Goal: Task Accomplishment & Management: Manage account settings

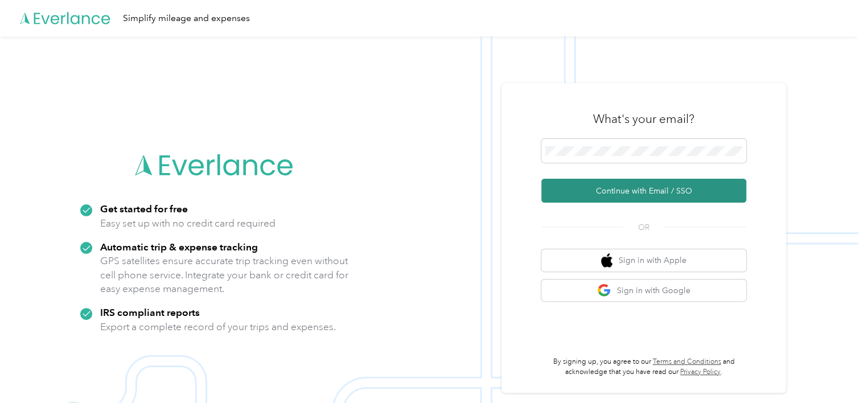
click at [685, 184] on button "Continue with Email / SSO" at bounding box center [643, 191] width 205 height 24
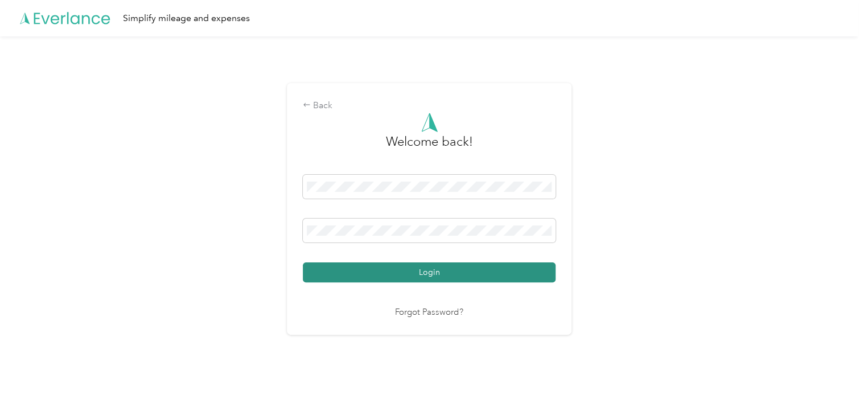
click at [517, 276] on button "Login" at bounding box center [429, 272] width 253 height 20
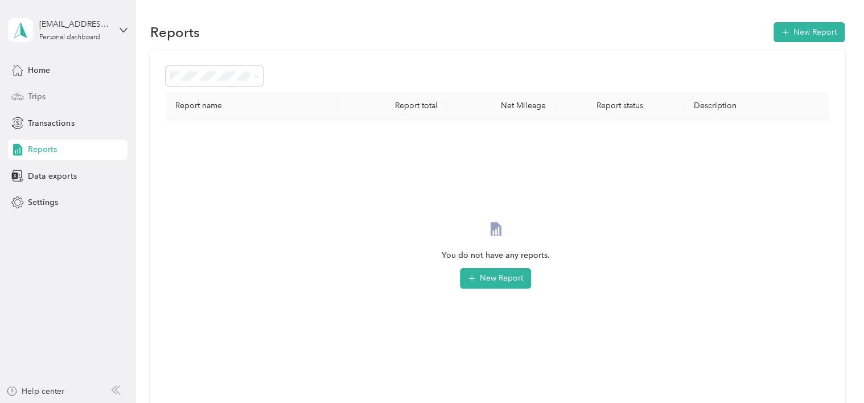
click at [67, 87] on div "Trips" at bounding box center [68, 97] width 120 height 20
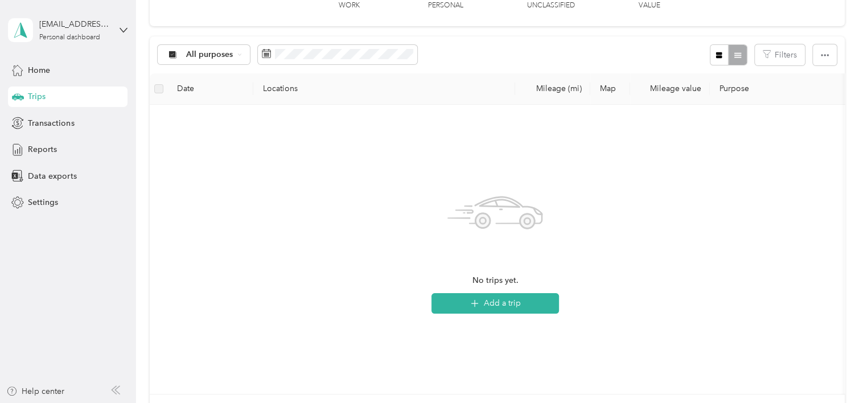
scroll to position [192, 0]
click at [478, 305] on icon "button" at bounding box center [474, 304] width 13 height 13
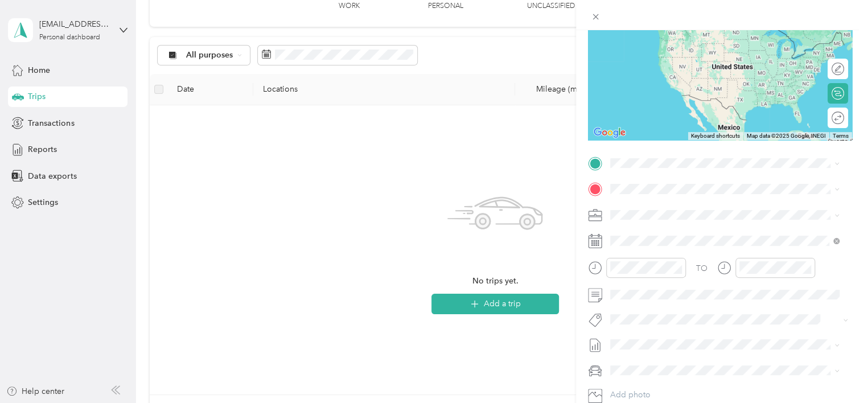
scroll to position [194, 0]
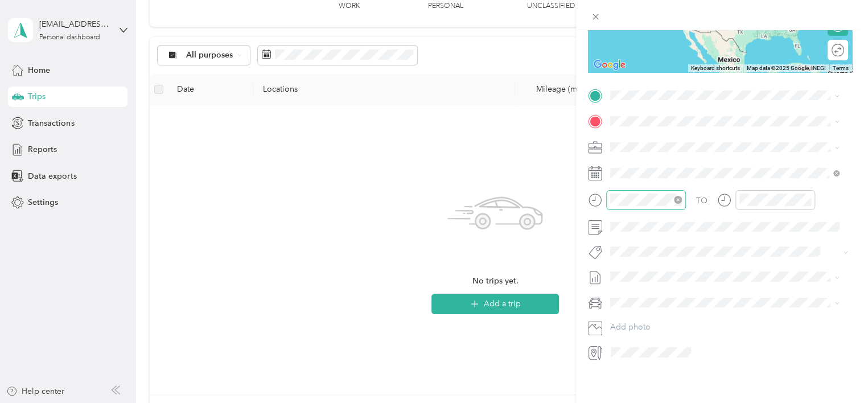
click at [681, 196] on icon "close-circle" at bounding box center [678, 200] width 8 height 8
click at [808, 196] on icon "close-circle" at bounding box center [807, 200] width 8 height 8
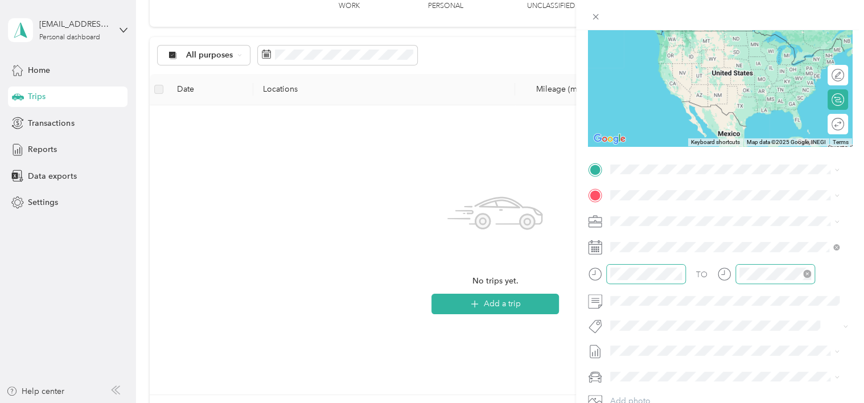
scroll to position [109, 0]
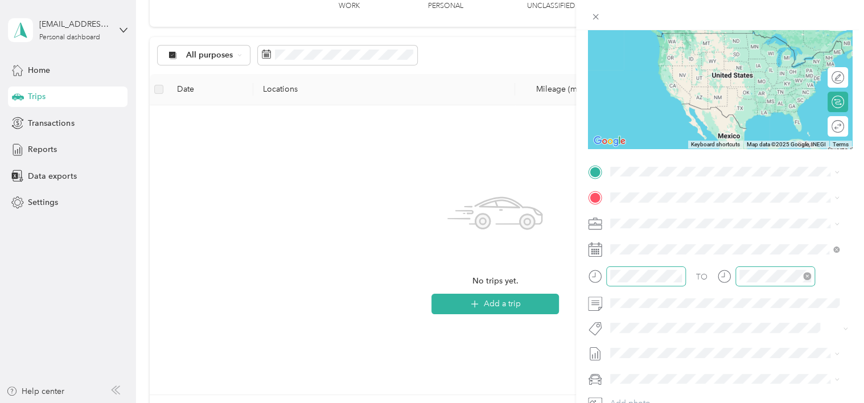
click at [699, 216] on span "[STREET_ADDRESS][PERSON_NAME][US_STATE]" at bounding box center [719, 211] width 177 height 10
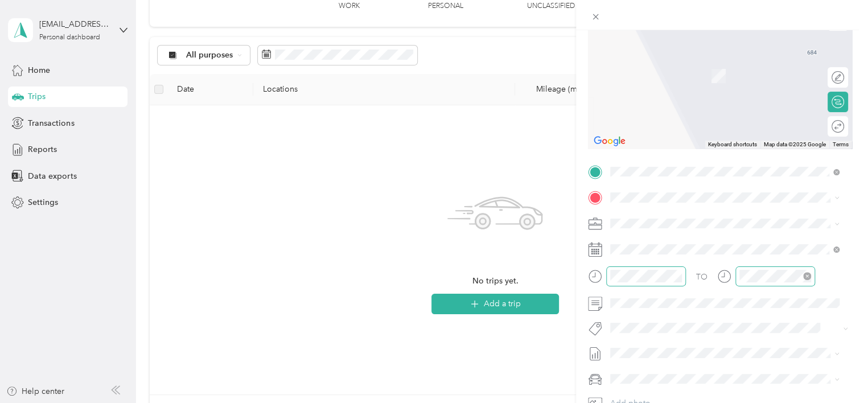
click at [684, 238] on span "[STREET_ADDRESS][US_STATE]" at bounding box center [688, 233] width 114 height 10
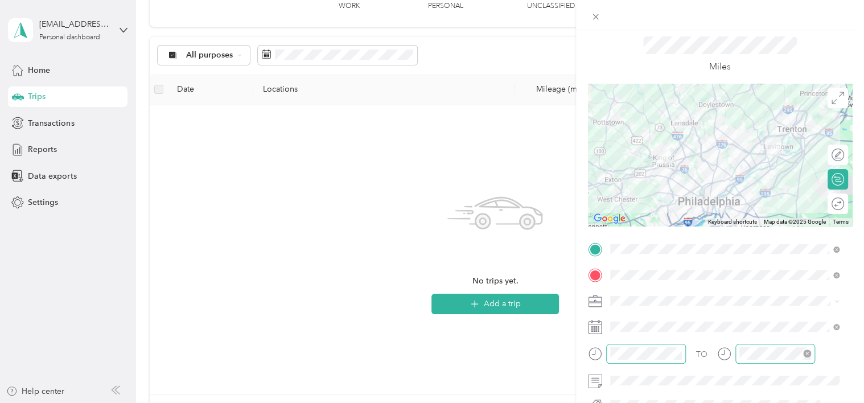
scroll to position [0, 0]
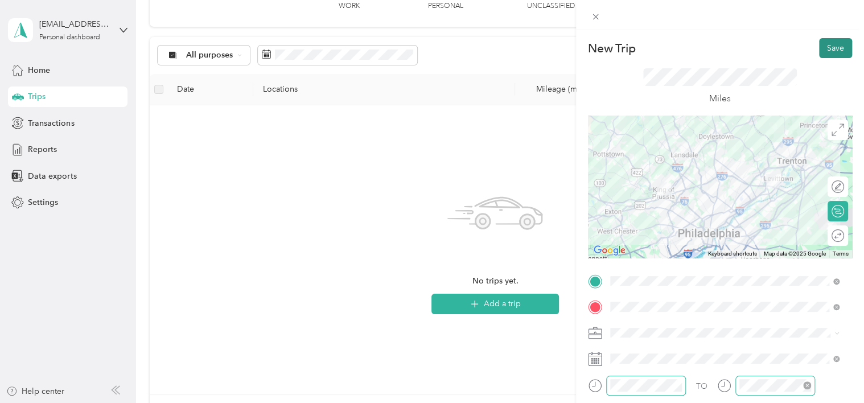
click at [819, 51] on button "Save" at bounding box center [835, 48] width 33 height 20
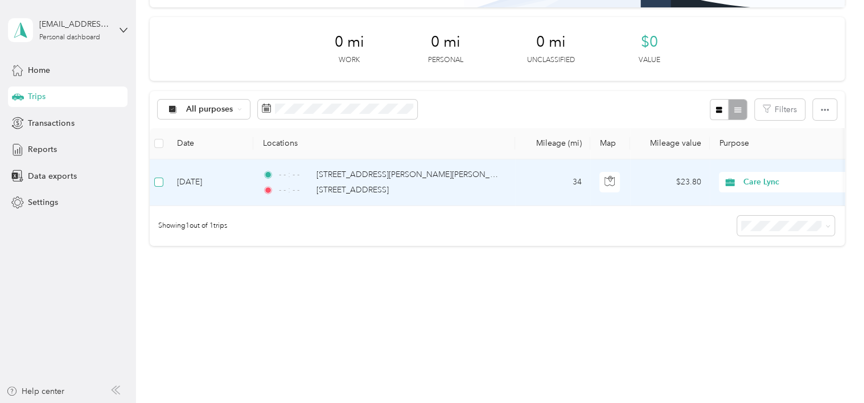
scroll to position [146, 0]
click at [289, 168] on span "- - : - -" at bounding box center [295, 174] width 32 height 13
click at [233, 176] on td "[DATE]" at bounding box center [210, 182] width 85 height 47
click at [211, 171] on td "[DATE]" at bounding box center [210, 182] width 85 height 47
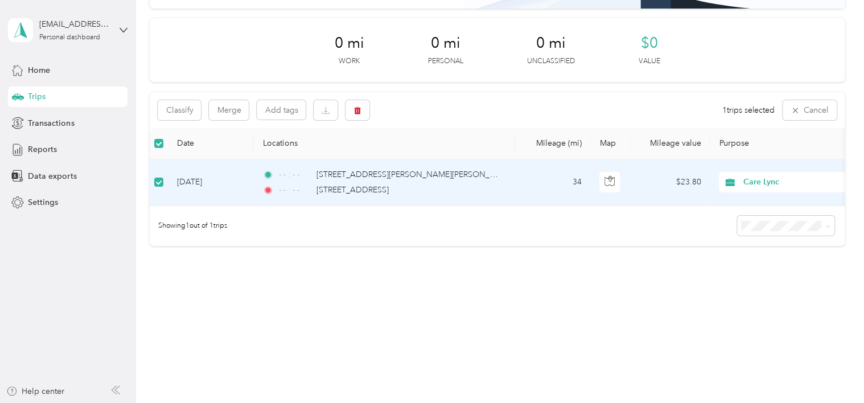
click at [211, 171] on td "[DATE]" at bounding box center [210, 182] width 85 height 47
drag, startPoint x: 211, startPoint y: 171, endPoint x: 205, endPoint y: 144, distance: 27.5
click at [205, 144] on th "Date" at bounding box center [210, 143] width 85 height 31
click at [529, 93] on div "Classify Merge Add tags 1 trips selected Cancel" at bounding box center [497, 110] width 694 height 36
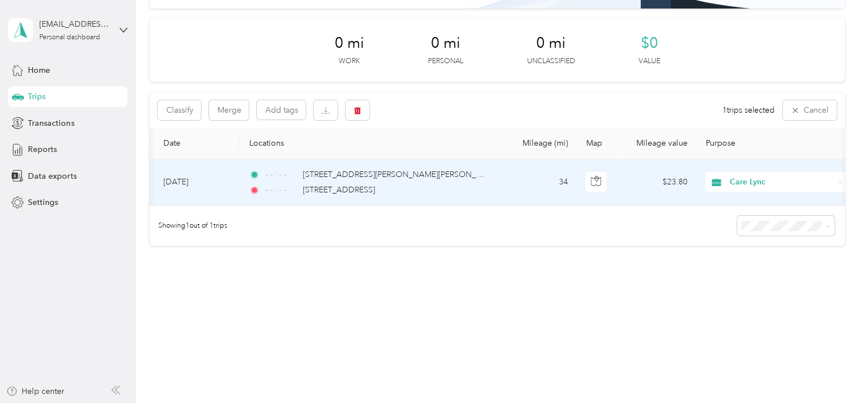
scroll to position [0, 0]
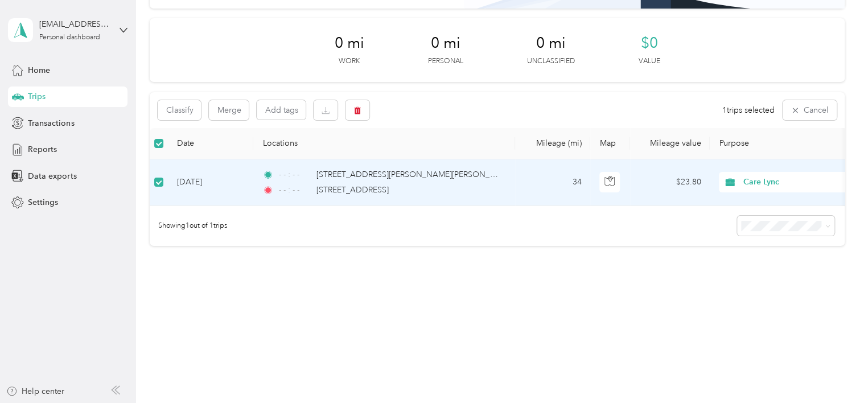
click at [315, 310] on div "Trips New trip 30 free trips remaining this month. Never miss a mile with unlim…" at bounding box center [497, 105] width 722 height 484
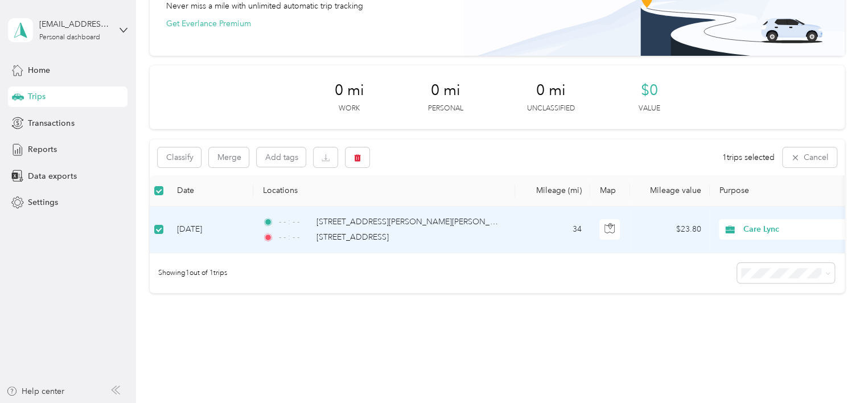
scroll to position [91, 0]
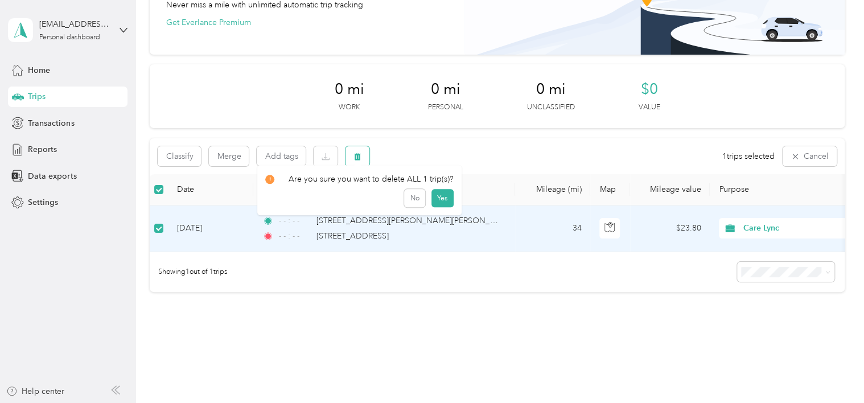
click at [355, 158] on icon "button" at bounding box center [358, 156] width 7 height 7
click at [450, 208] on button "Yes" at bounding box center [442, 204] width 22 height 18
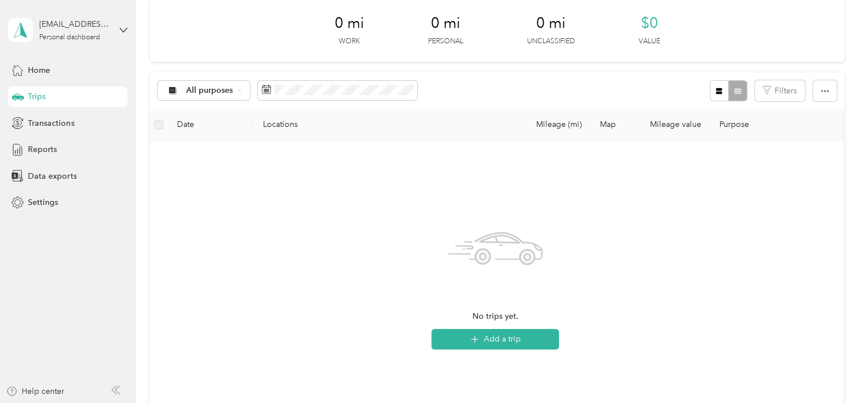
scroll to position [156, 0]
click at [496, 343] on button "Add a trip" at bounding box center [495, 340] width 128 height 20
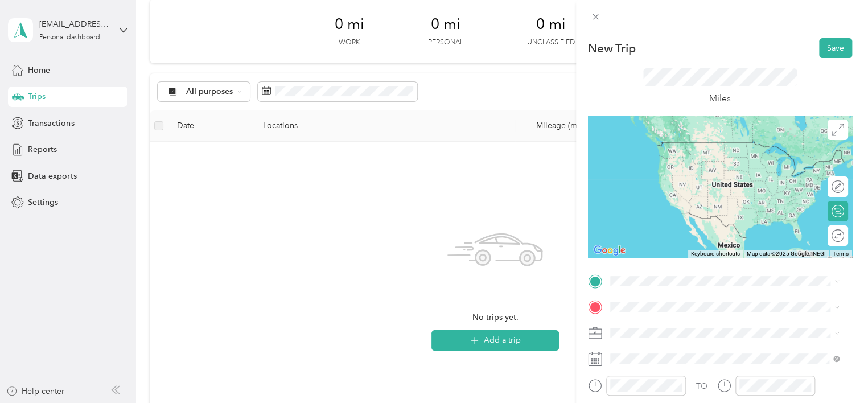
click at [688, 142] on span "[STREET_ADDRESS][PERSON_NAME][US_STATE]" at bounding box center [719, 136] width 177 height 10
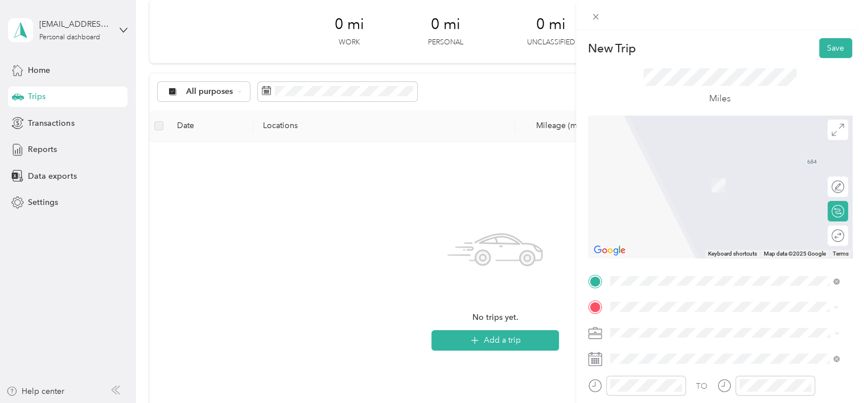
click at [665, 174] on span "[STREET_ADDRESS][US_STATE]" at bounding box center [688, 168] width 114 height 10
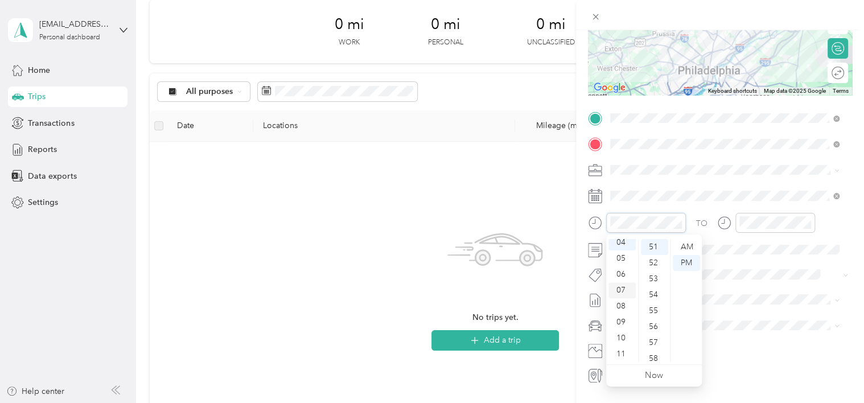
scroll to position [0, 0]
click at [624, 268] on div "01" at bounding box center [622, 263] width 27 height 16
click at [653, 250] on div "00" at bounding box center [654, 247] width 27 height 16
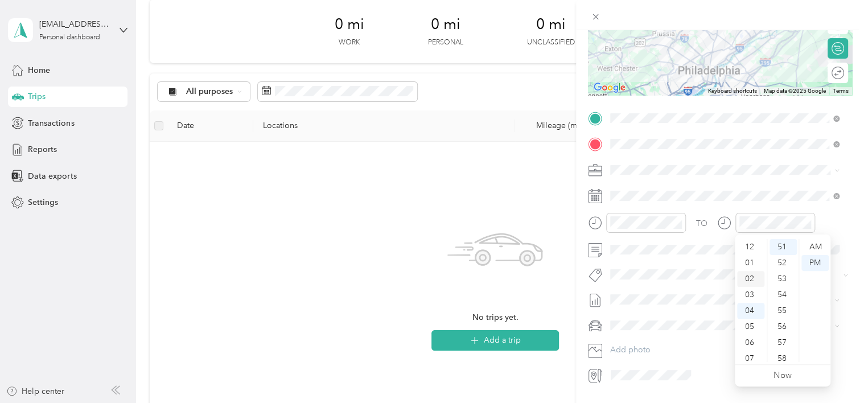
click at [746, 284] on div "02" at bounding box center [750, 279] width 27 height 16
click at [787, 250] on div "00" at bounding box center [783, 247] width 27 height 16
click at [383, 194] on div "New Trip Save This trip cannot be edited because it is either under review, app…" at bounding box center [432, 201] width 864 height 403
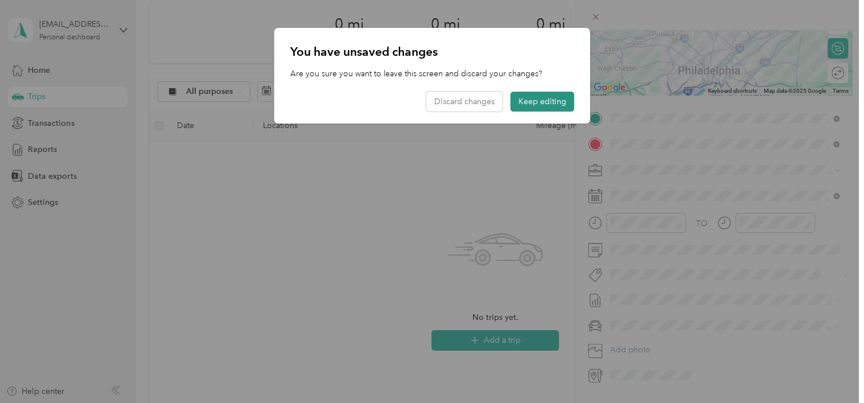
click at [524, 98] on button "Keep editing" at bounding box center [543, 102] width 64 height 20
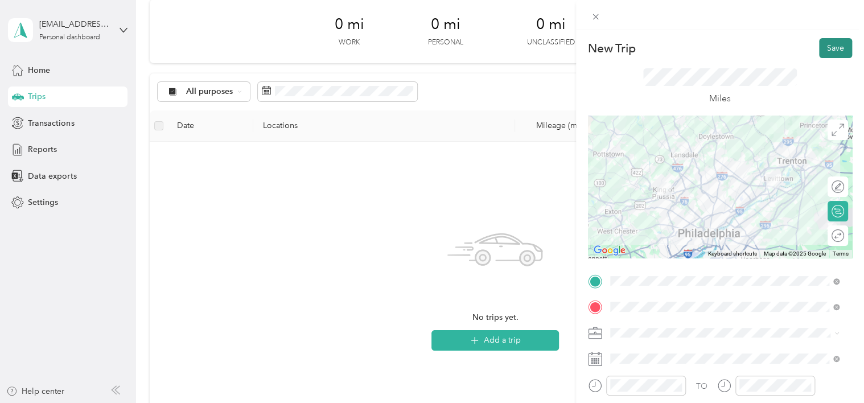
click at [819, 49] on button "Save" at bounding box center [835, 48] width 33 height 20
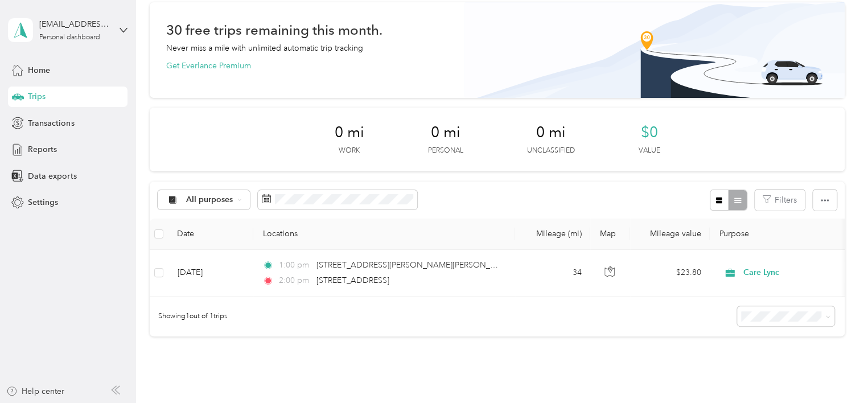
scroll to position [146, 0]
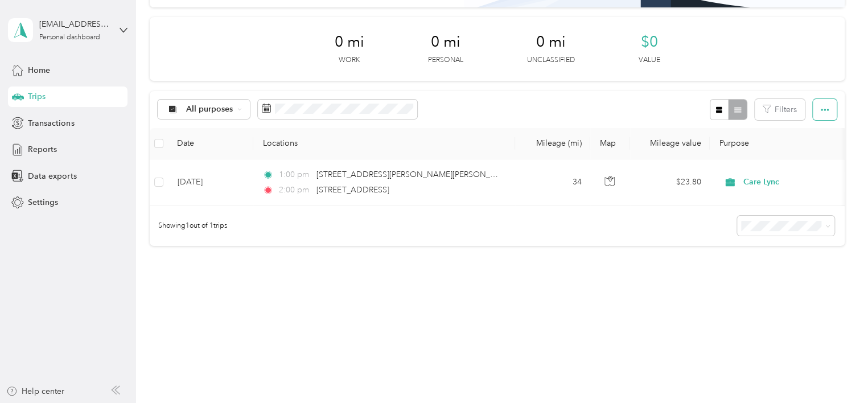
click at [827, 100] on button "button" at bounding box center [825, 109] width 24 height 21
click at [771, 45] on div "0 mi Work 0 mi Personal 0 mi Unclassified $0 Value" at bounding box center [497, 49] width 694 height 64
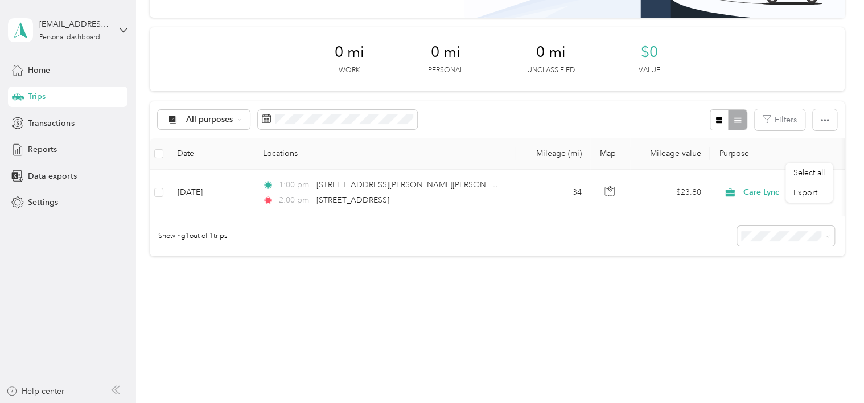
scroll to position [0, 0]
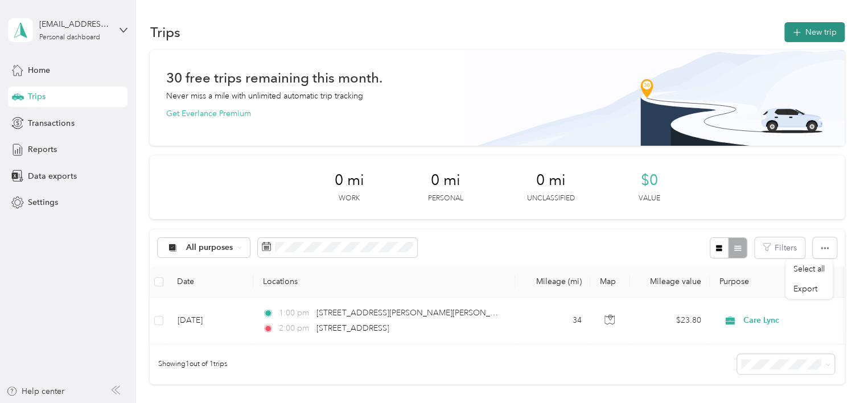
click at [801, 31] on button "New trip" at bounding box center [814, 32] width 60 height 20
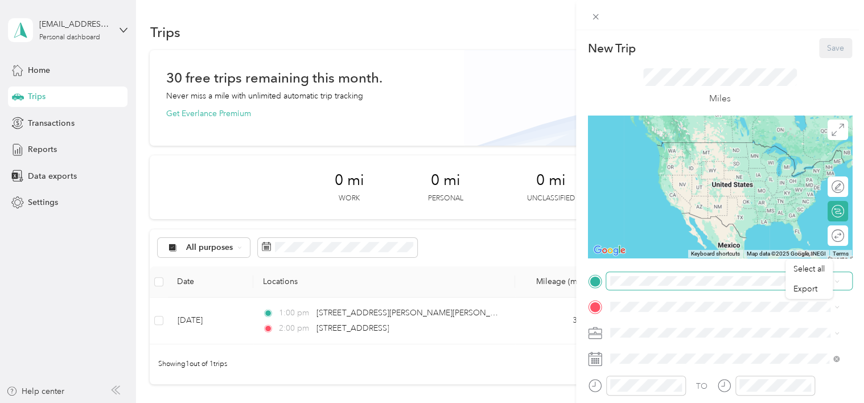
click at [694, 286] on span at bounding box center [729, 281] width 246 height 18
click at [679, 286] on span at bounding box center [729, 281] width 246 height 18
click at [668, 159] on ol "From search results [STREET_ADDRESS][US_STATE] [STREET_ADDRESS][US_STATE] [STRE…" at bounding box center [724, 173] width 237 height 137
click at [680, 177] on li "[STREET_ADDRESS][PERSON_NAME][US_STATE]" at bounding box center [724, 165] width 237 height 23
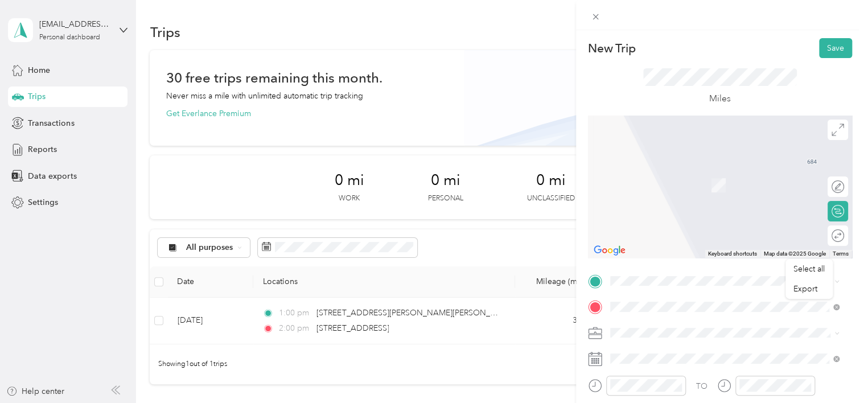
click at [671, 158] on ol "From search results [STREET_ADDRESS][US_STATE] [STREET_ADDRESS][US_STATE] [STRE…" at bounding box center [724, 173] width 237 height 137
click at [648, 147] on span "[STREET_ADDRESS][US_STATE]" at bounding box center [688, 142] width 114 height 10
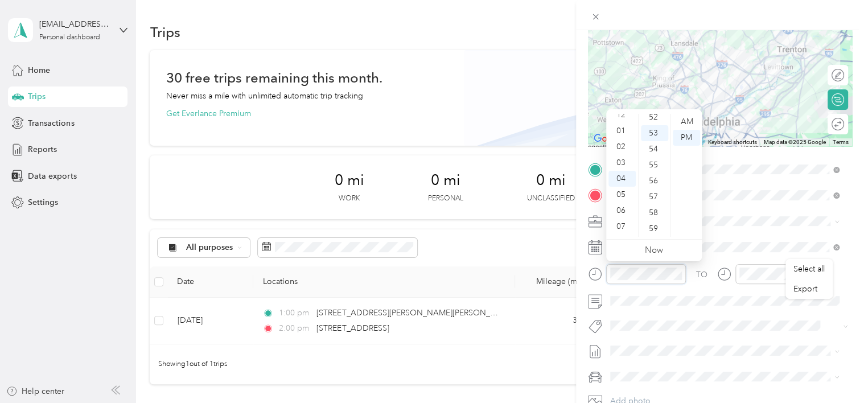
scroll to position [7, 0]
click at [619, 159] on div "03" at bounding box center [622, 163] width 27 height 16
click at [650, 125] on div "00" at bounding box center [654, 122] width 27 height 16
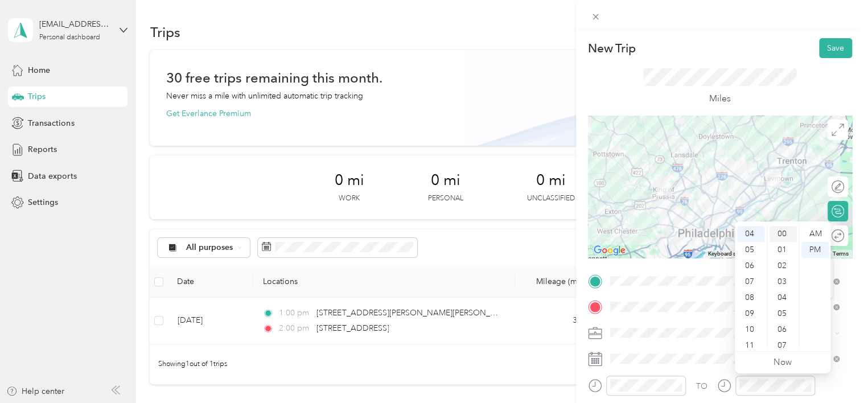
click at [783, 230] on div "00" at bounding box center [783, 234] width 27 height 16
click at [726, 338] on span at bounding box center [729, 333] width 246 height 18
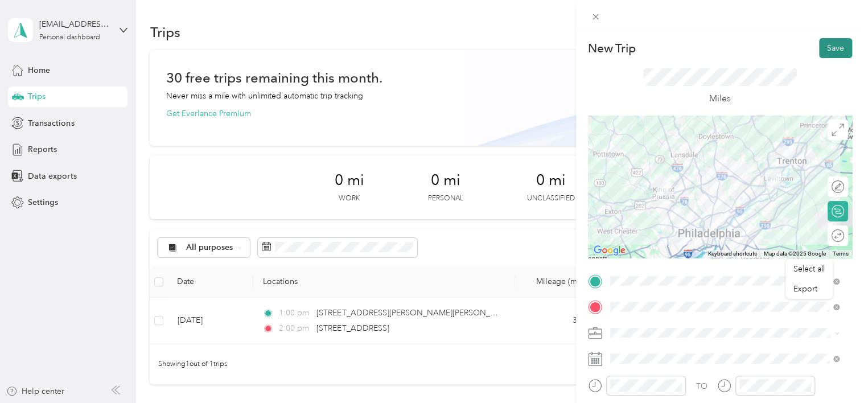
click at [821, 49] on button "Save" at bounding box center [835, 48] width 33 height 20
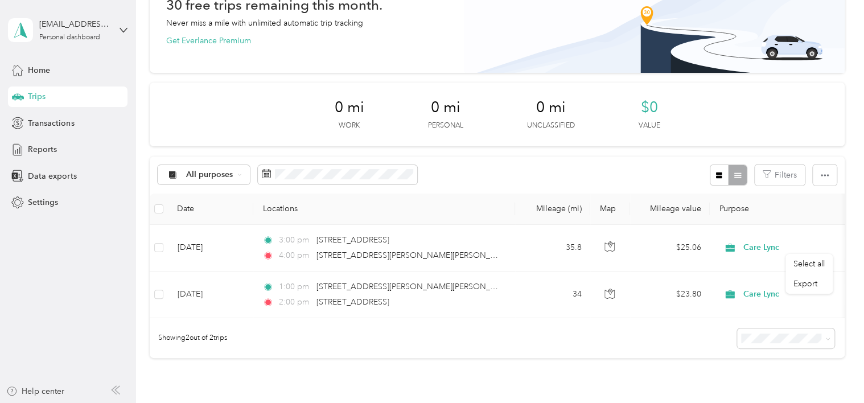
scroll to position [194, 0]
